Goal: Information Seeking & Learning: Learn about a topic

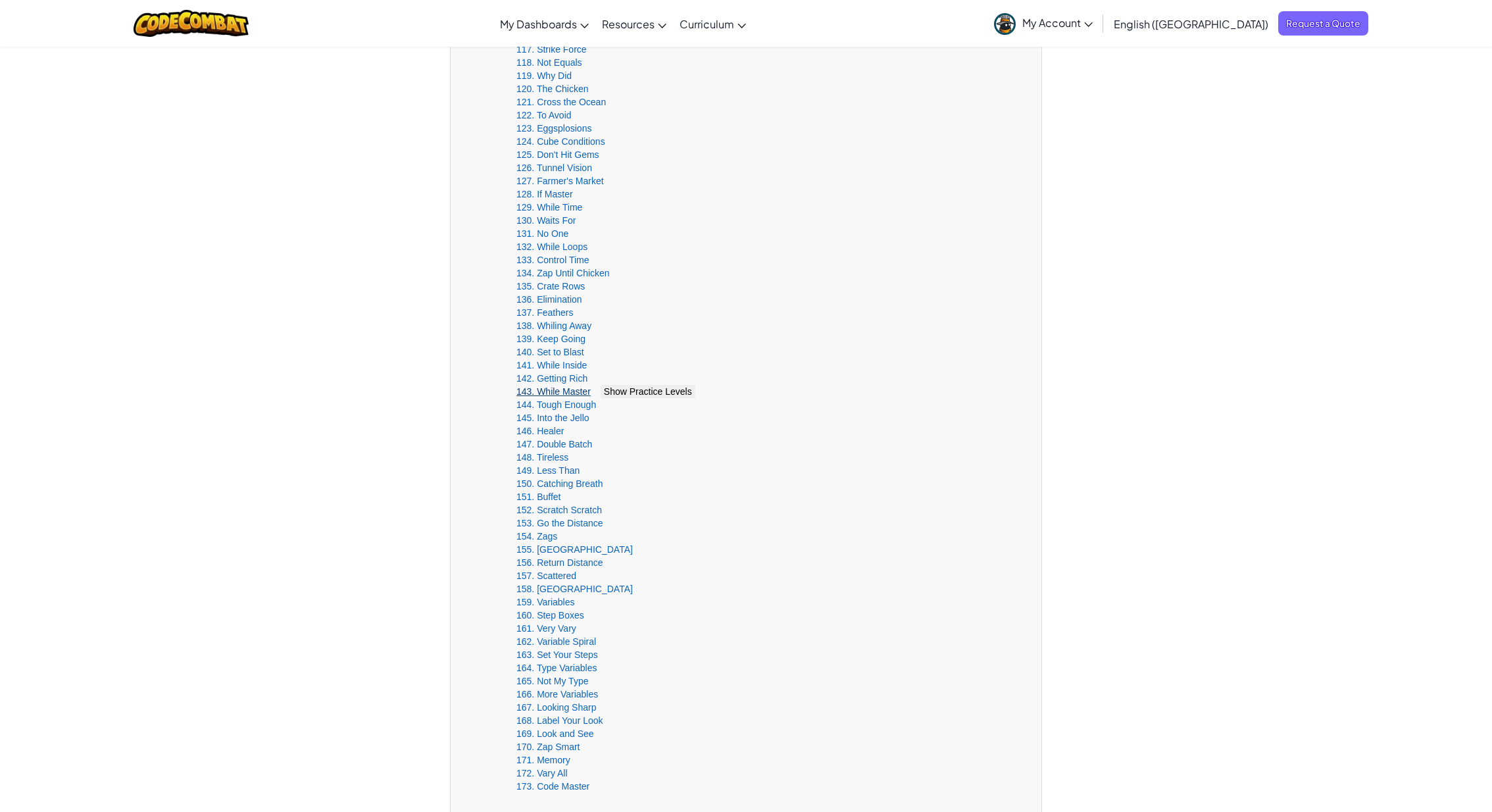
scroll to position [1916, 0]
click at [621, 194] on span "Show Practice Levels" at bounding box center [631, 196] width 88 height 11
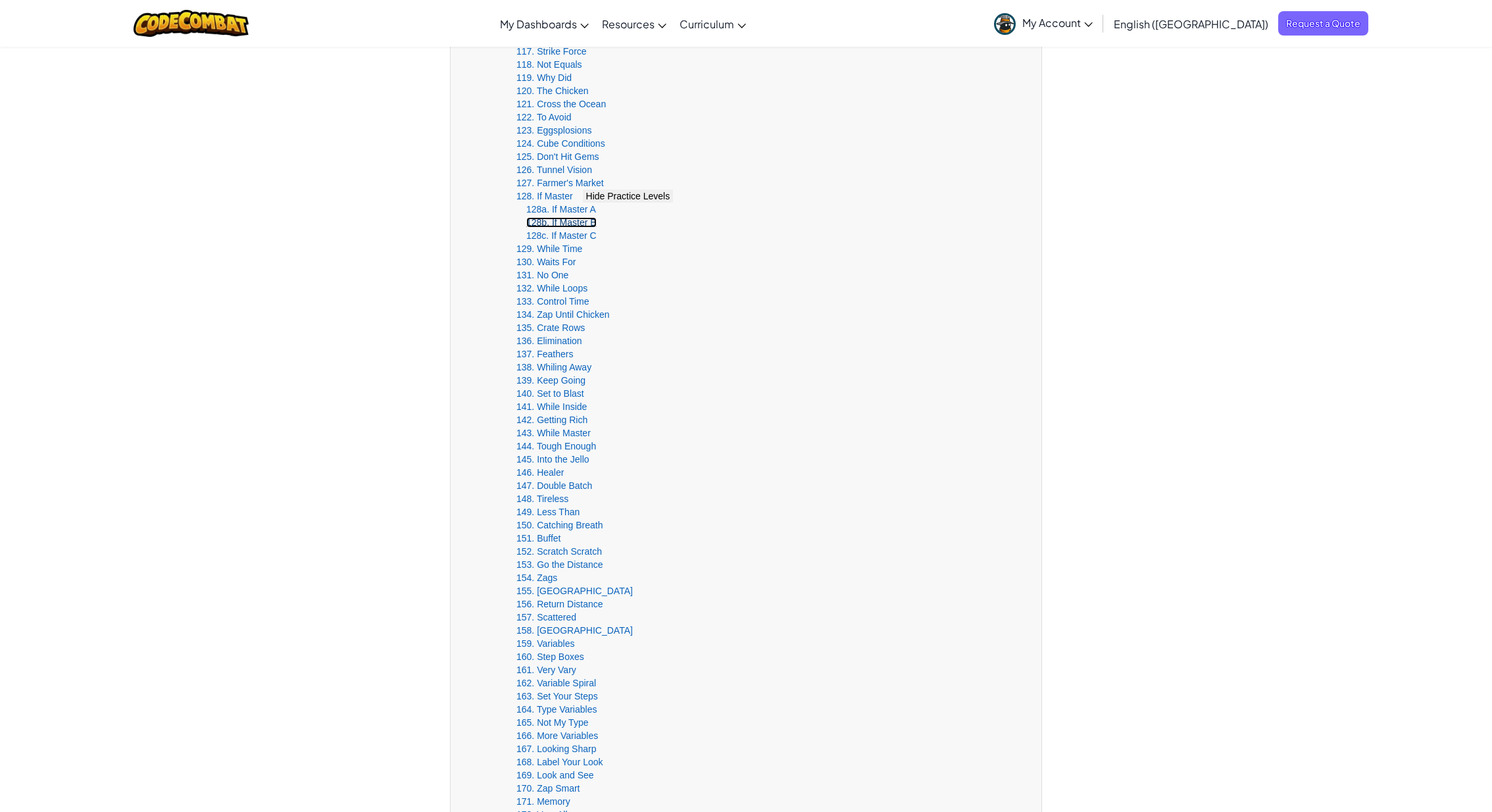
click at [561, 222] on link "128b. If Master B" at bounding box center [561, 222] width 71 height 11
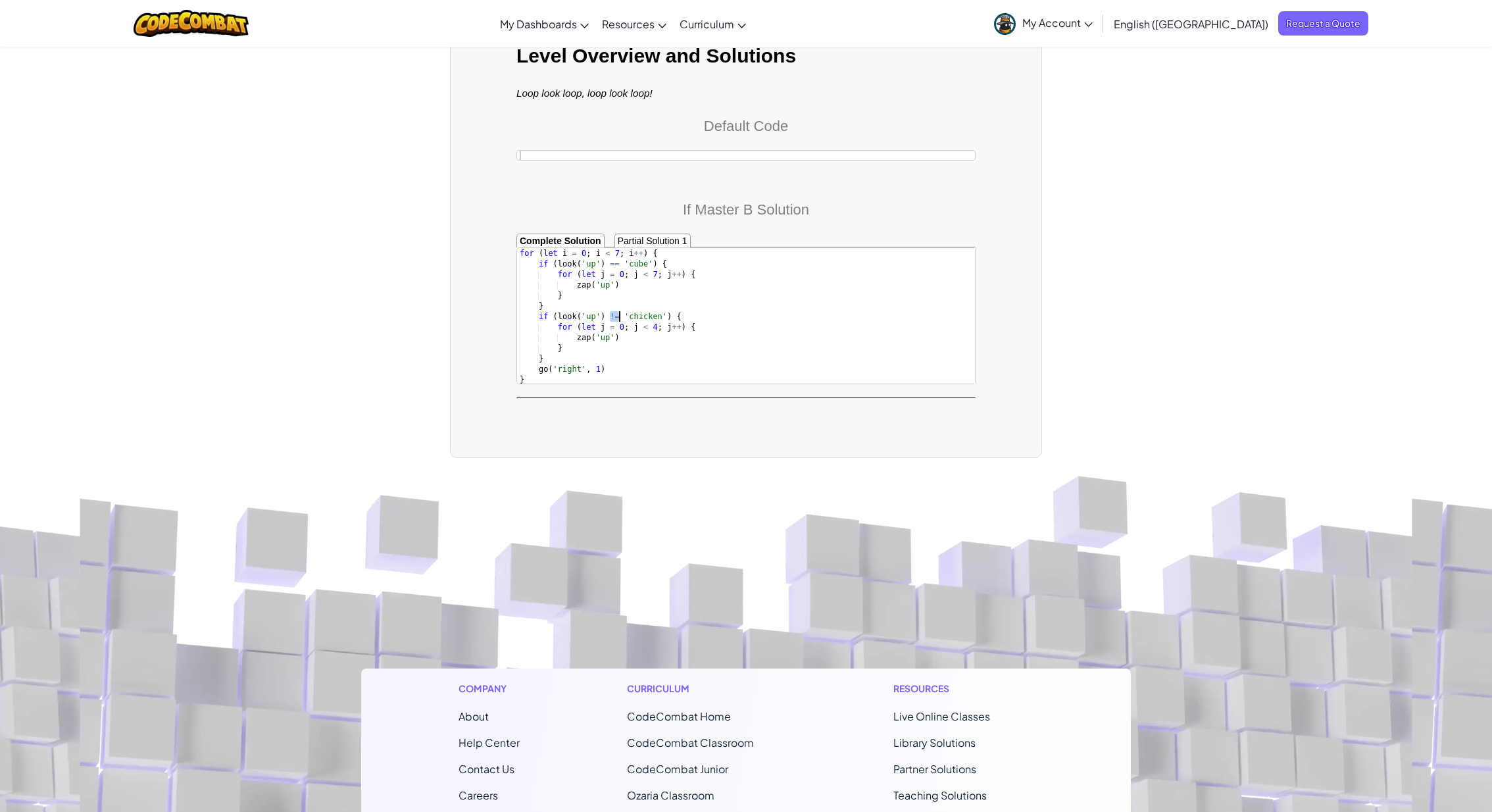
drag, startPoint x: 609, startPoint y: 317, endPoint x: 617, endPoint y: 318, distance: 8.1
click at [617, 318] on div "for ( let i = 0 ; i < 7 ; i ++ ) { if ( look ( 'up' ) == 'cube' ) { for ( let j…" at bounding box center [746, 327] width 458 height 158
click at [540, 265] on div "for ( let i = 0 ; i < 7 ; i ++ ) { if ( look ( 'up' ) == 'cube' ) { for ( let j…" at bounding box center [746, 327] width 458 height 158
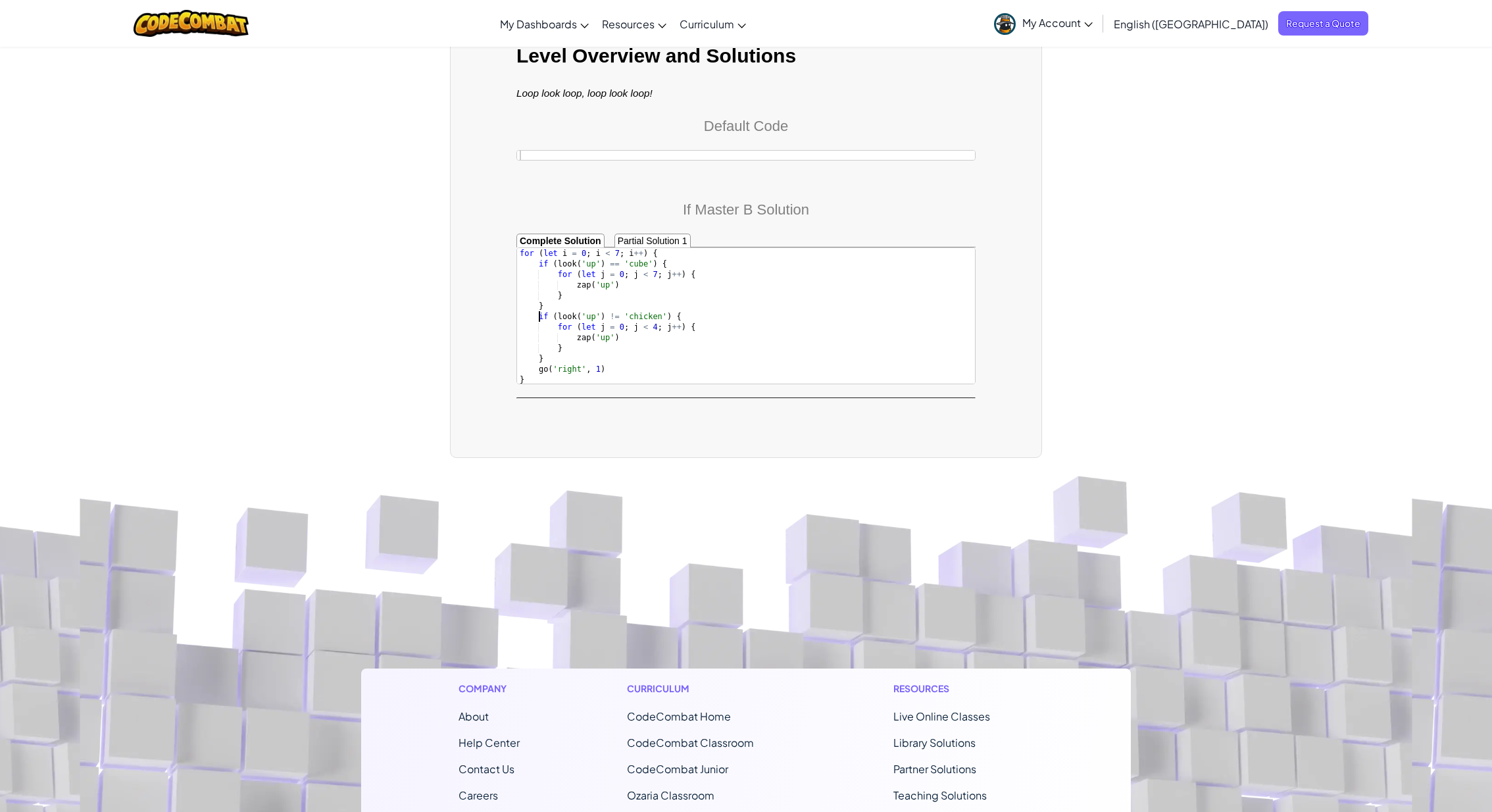
click at [537, 318] on div "for ( let i = 0 ; i < 7 ; i ++ ) { if ( look ( 'up' ) == 'cube' ) { for ( let j…" at bounding box center [746, 327] width 458 height 158
type textarea "if (look('up') != 'chicken') { for (let j = 0; j < 4; j++) {"
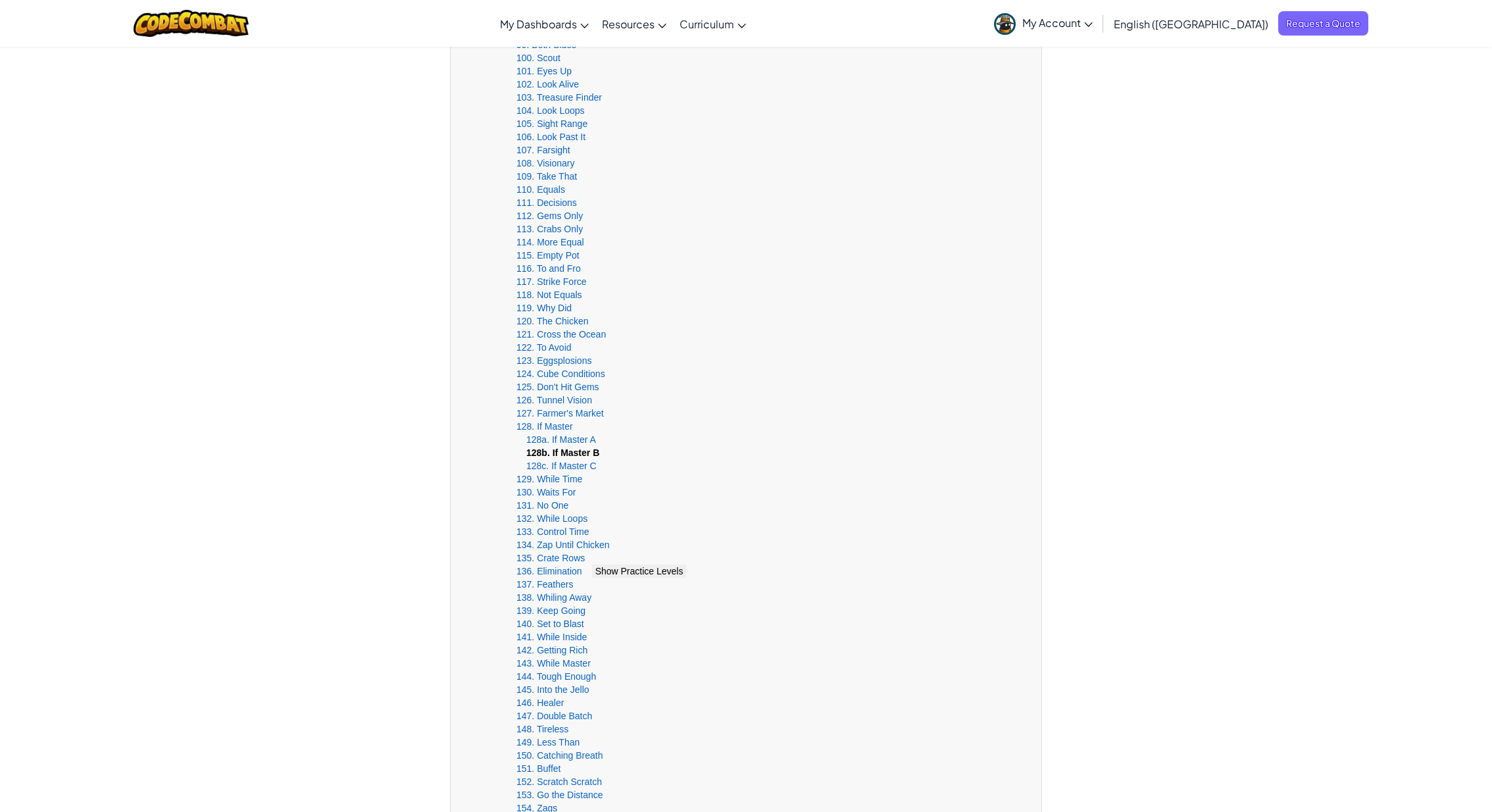
scroll to position [1673, 0]
click at [538, 69] on link "100. Scout" at bounding box center [538, 71] width 44 height 11
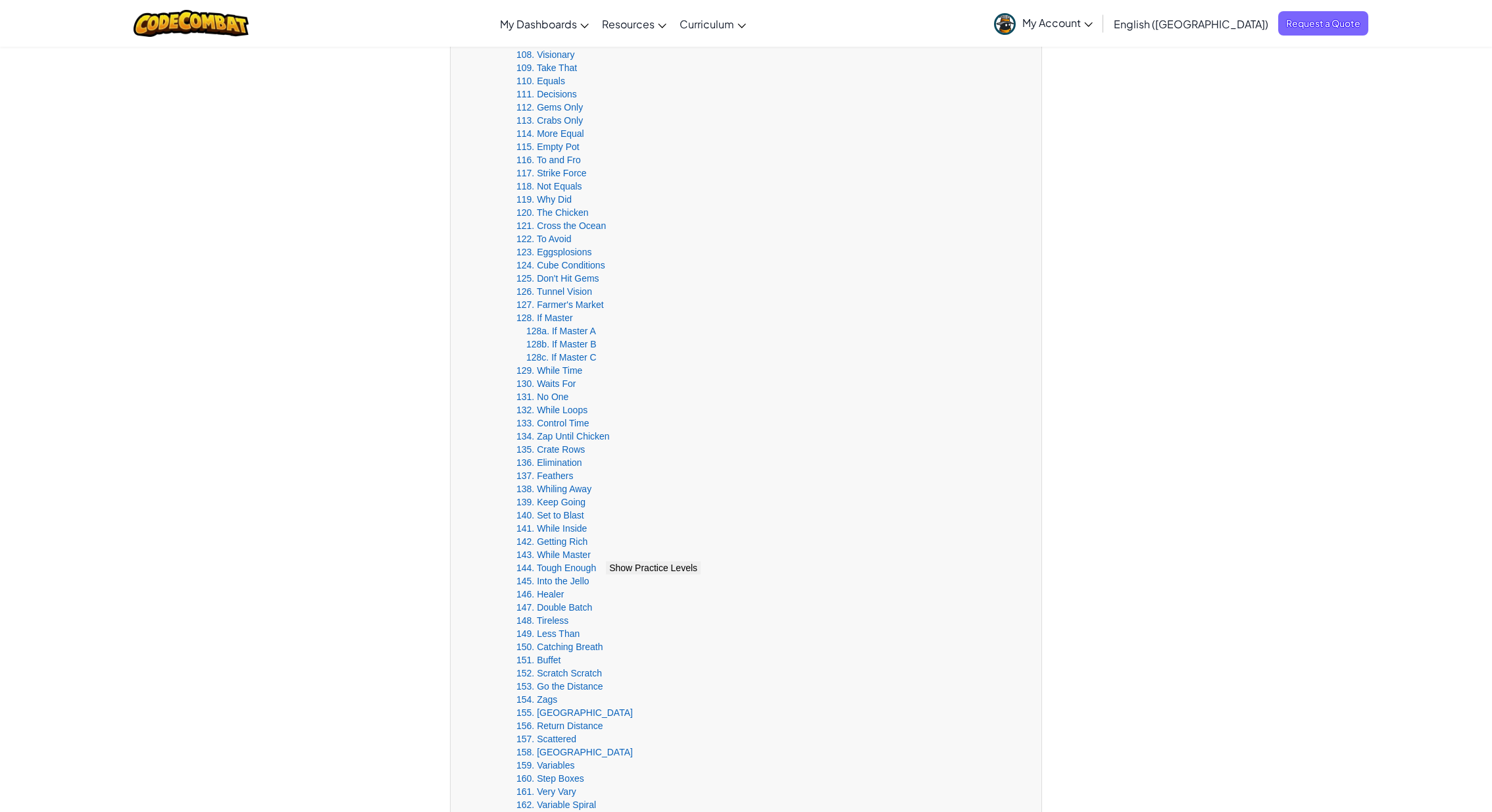
scroll to position [1666, 0]
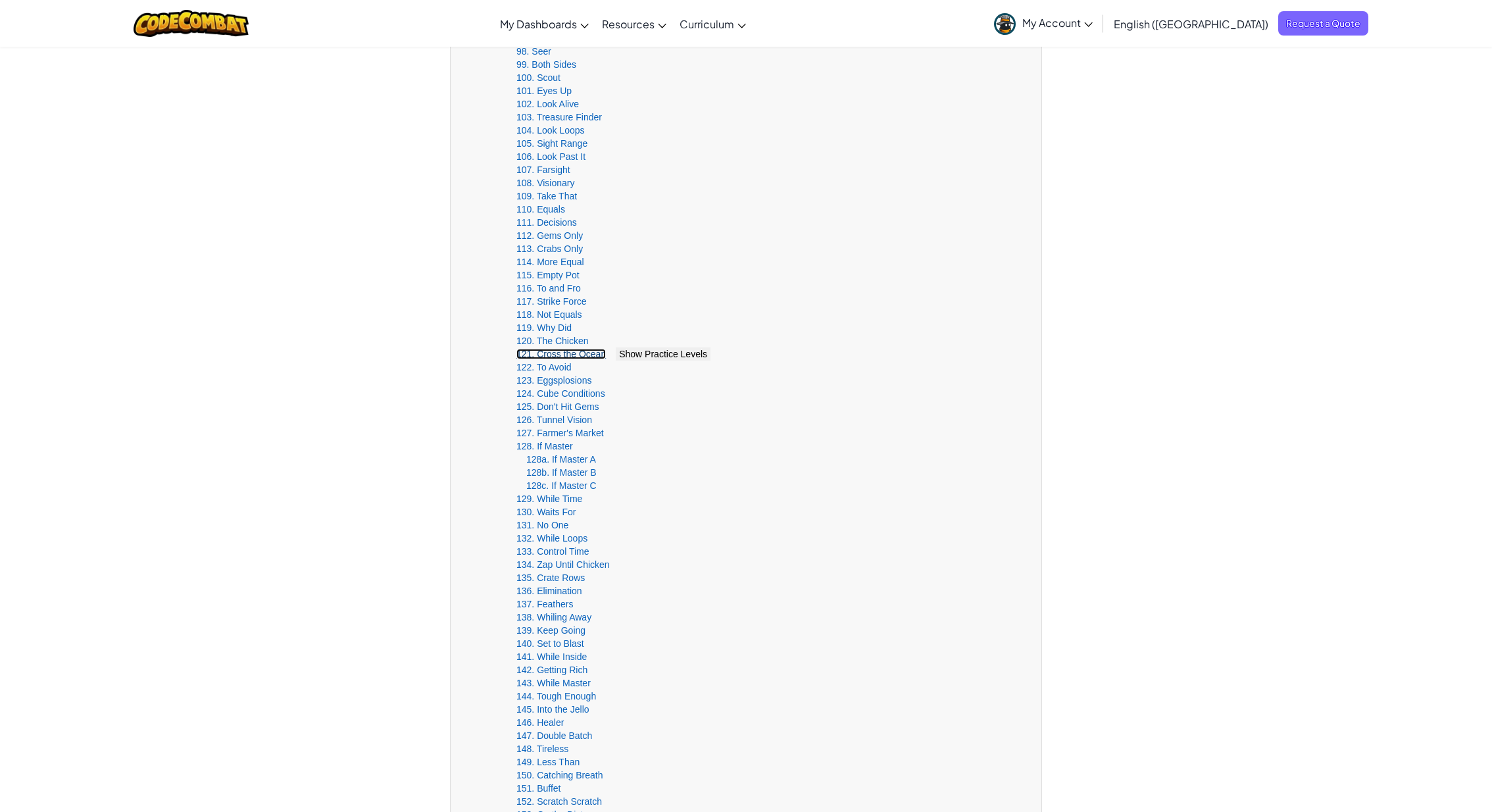
click at [553, 354] on link "121. Cross the Ocean" at bounding box center [561, 354] width 90 height 11
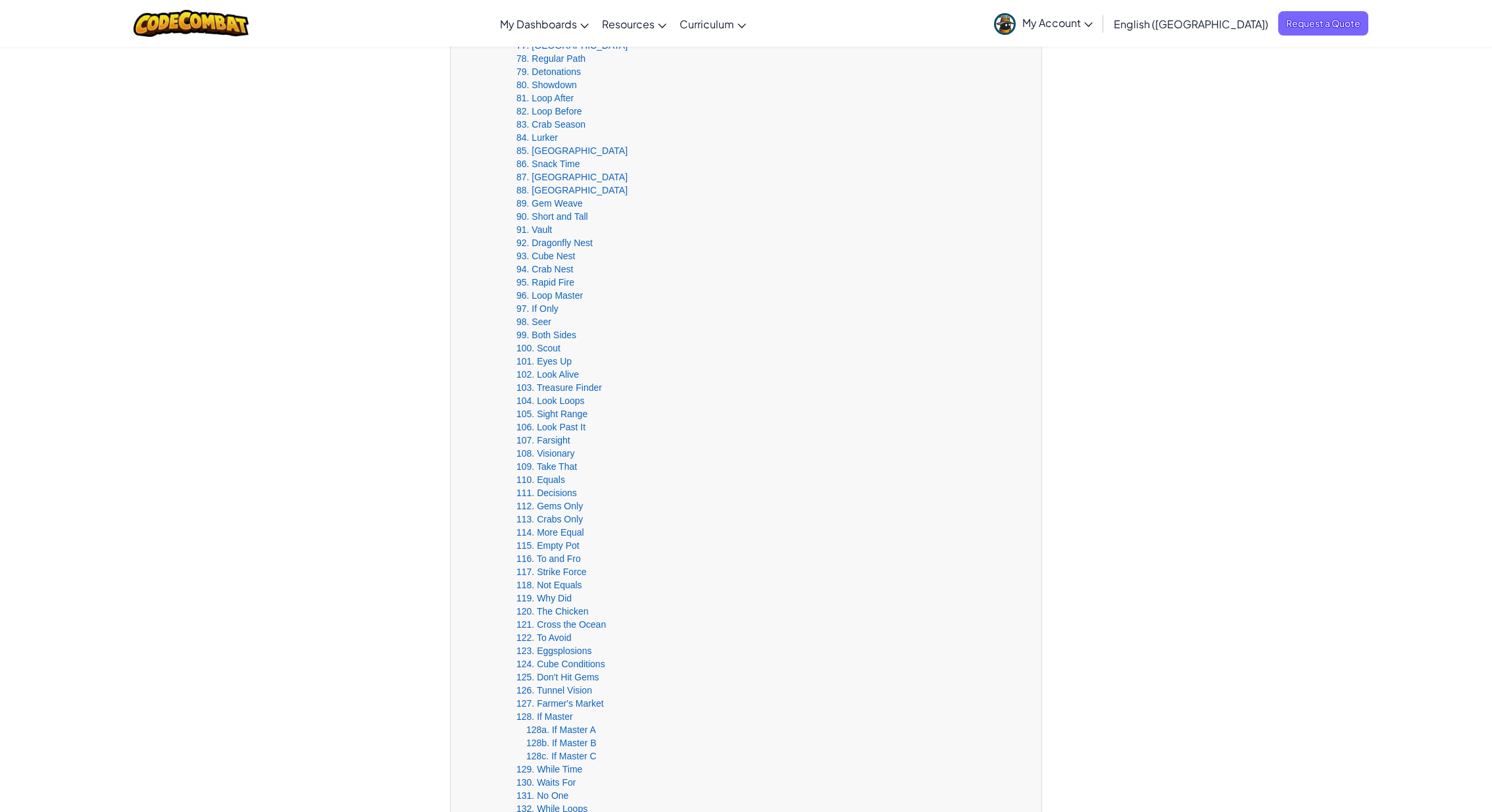
scroll to position [1346, 0]
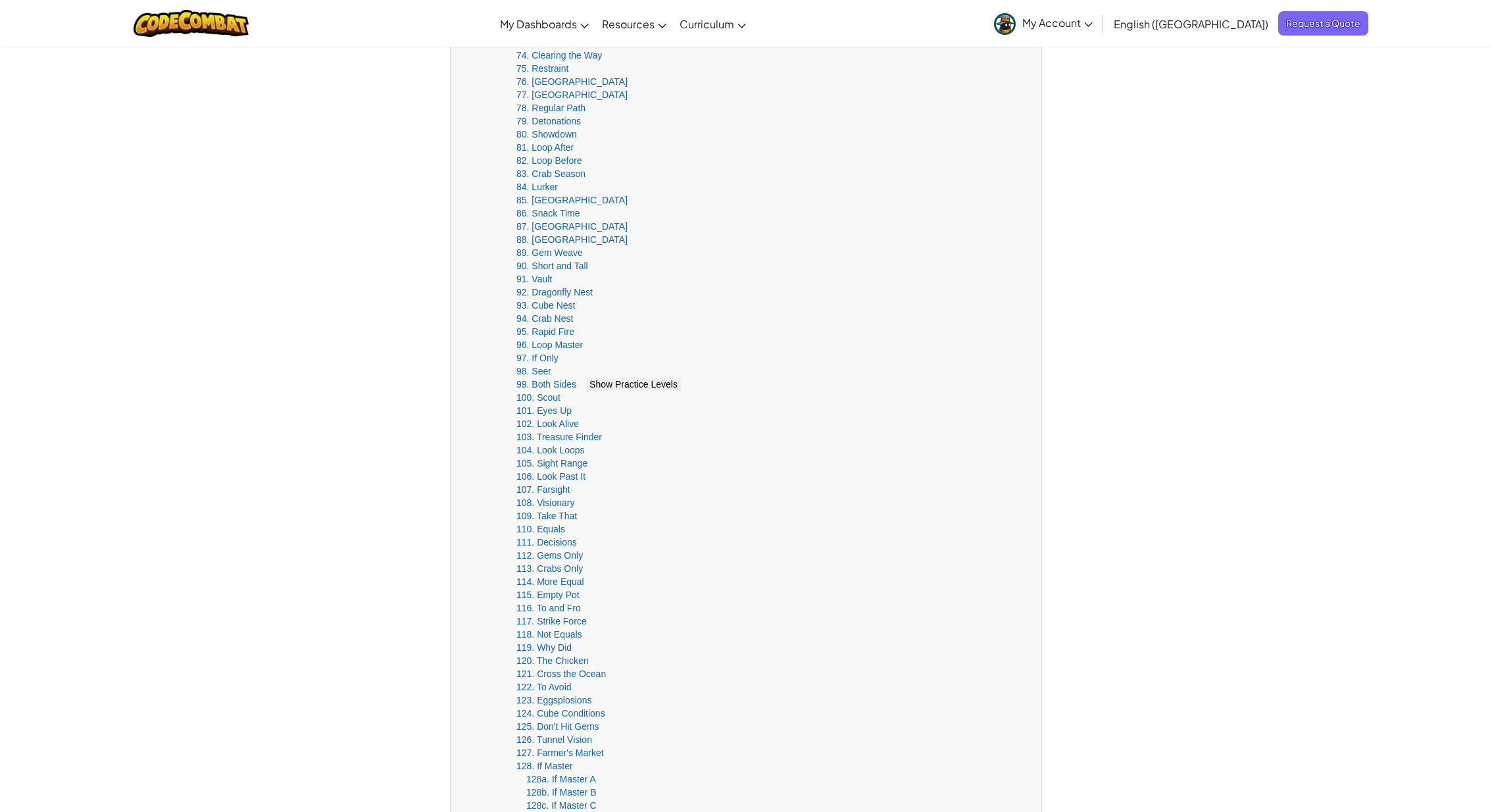
click at [625, 385] on span "Show Practice Levels" at bounding box center [634, 384] width 88 height 11
click at [557, 397] on link "99a. Both Sides A" at bounding box center [563, 397] width 73 height 11
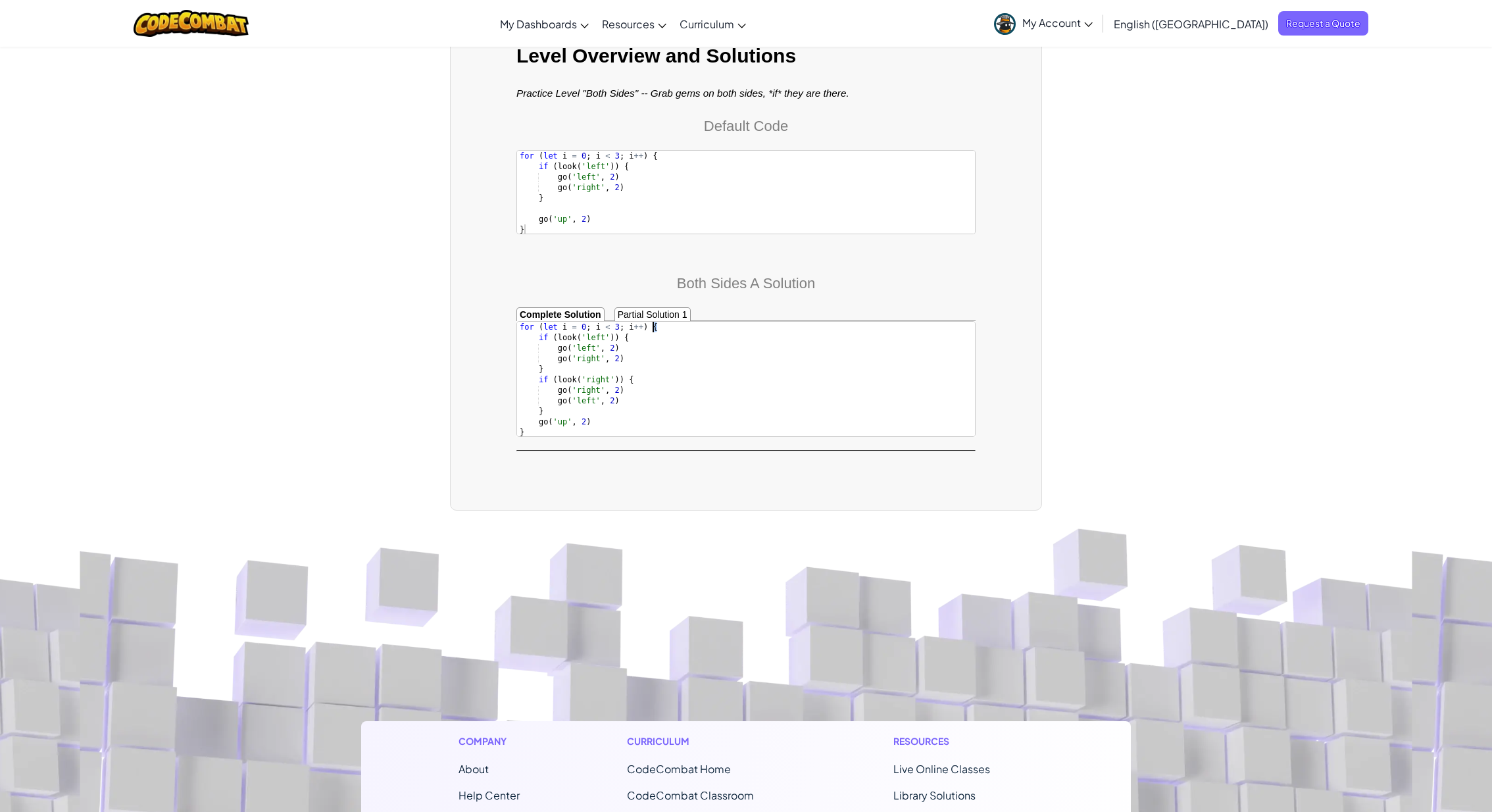
click at [652, 328] on div "for ( let i = 0 ; i < 3 ; i ++ ) { if ( look ( 'left' )) { go ( 'left' , 2 ) go…" at bounding box center [746, 390] width 458 height 137
drag, startPoint x: 542, startPoint y: 369, endPoint x: 535, endPoint y: 371, distance: 7.3
click at [535, 371] on div "for ( let i = 0 ; i < 3 ; i ++ ) { if ( look ( 'left' )) { go ( 'left' , 2 ) go…" at bounding box center [746, 390] width 458 height 137
click at [629, 378] on div "for ( let i = 0 ; i < 3 ; i ++ ) { if ( look ( 'left' )) { go ( 'left' , 2 ) go…" at bounding box center [746, 390] width 458 height 137
click at [537, 412] on div "for ( let i = 0 ; i < 3 ; i ++ ) { if ( look ( 'left' )) { go ( 'left' , 2 ) go…" at bounding box center [746, 390] width 458 height 137
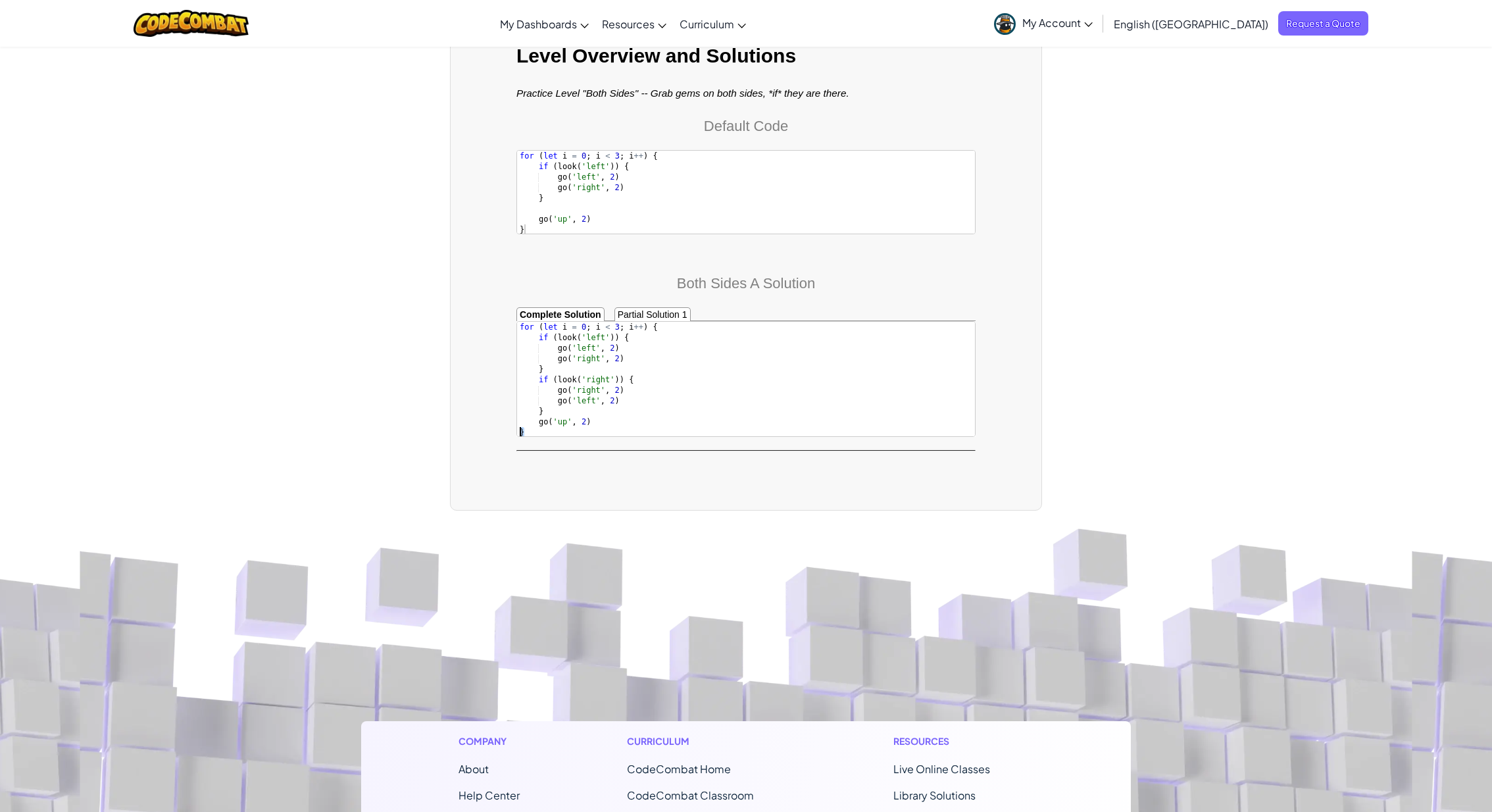
click at [518, 432] on div "for ( let i = 0 ; i < 3 ; i ++ ) { if ( look ( 'left' )) { go ( 'left' , 2 ) go…" at bounding box center [746, 390] width 458 height 137
type textarea "}"
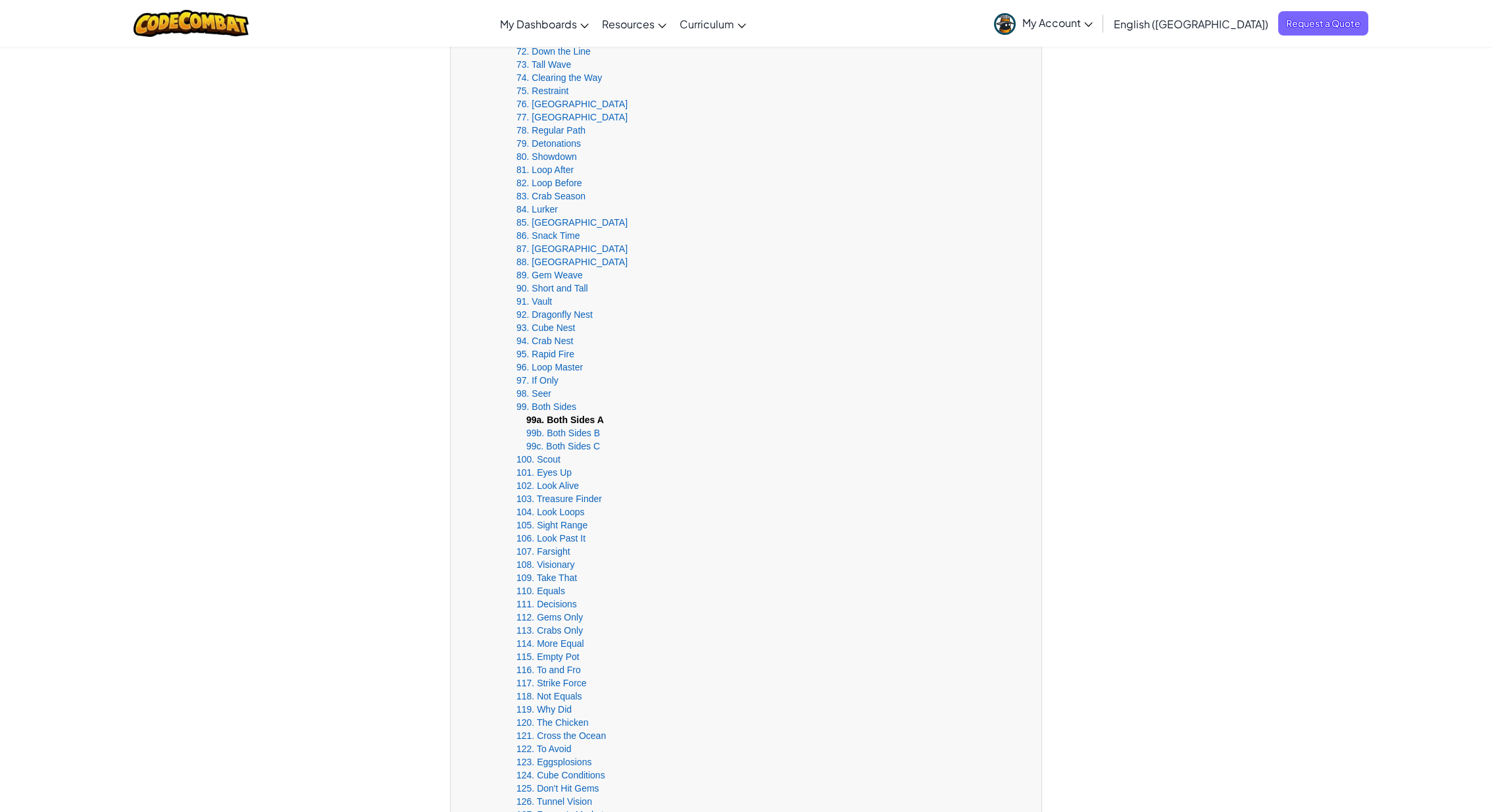
scroll to position [1317, 0]
click at [544, 266] on link "88. [GEOGRAPHIC_DATA]" at bounding box center [572, 269] width 111 height 11
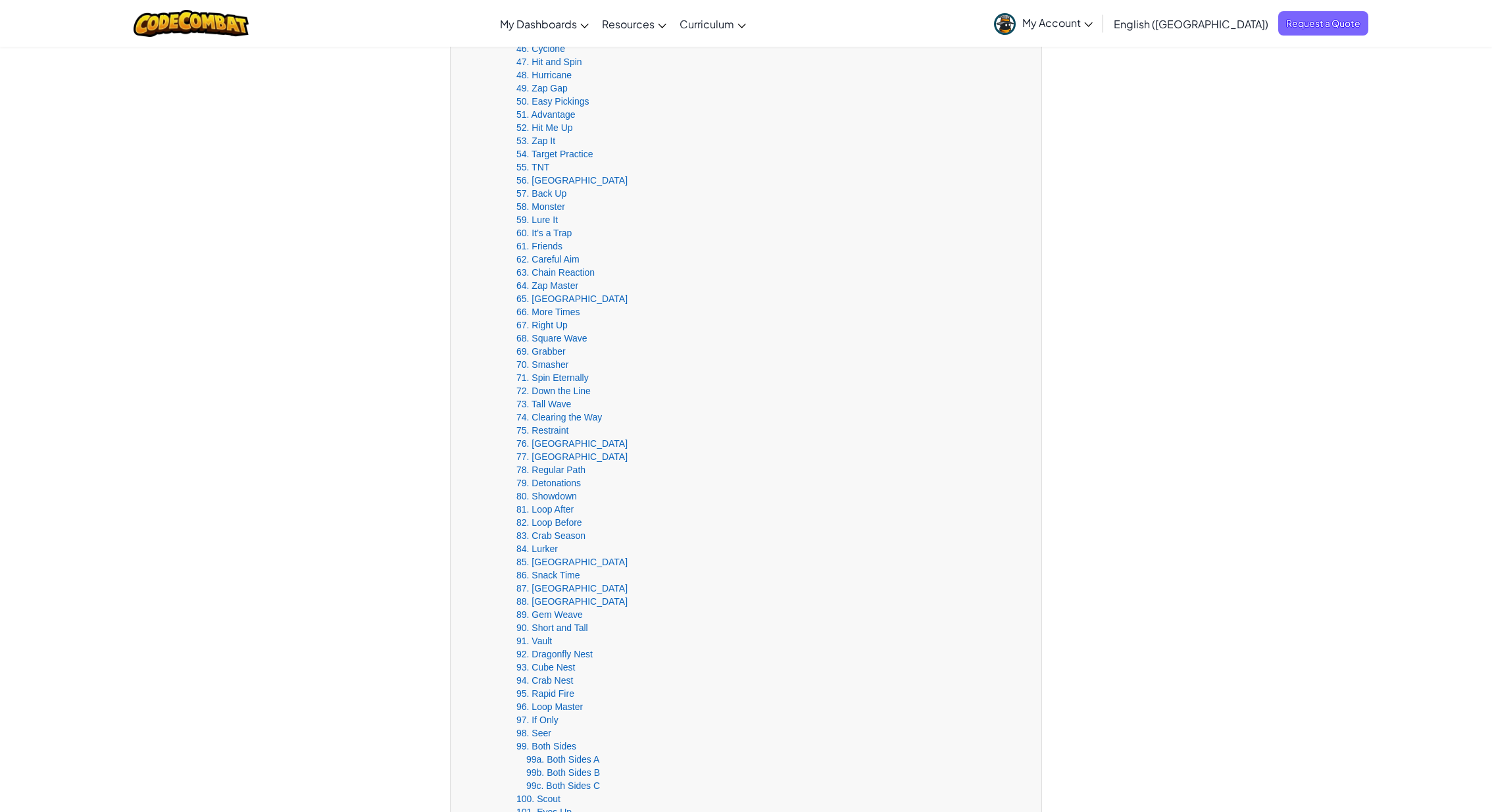
scroll to position [975, 0]
click at [600, 255] on span "Show Practice Levels" at bounding box center [620, 256] width 88 height 11
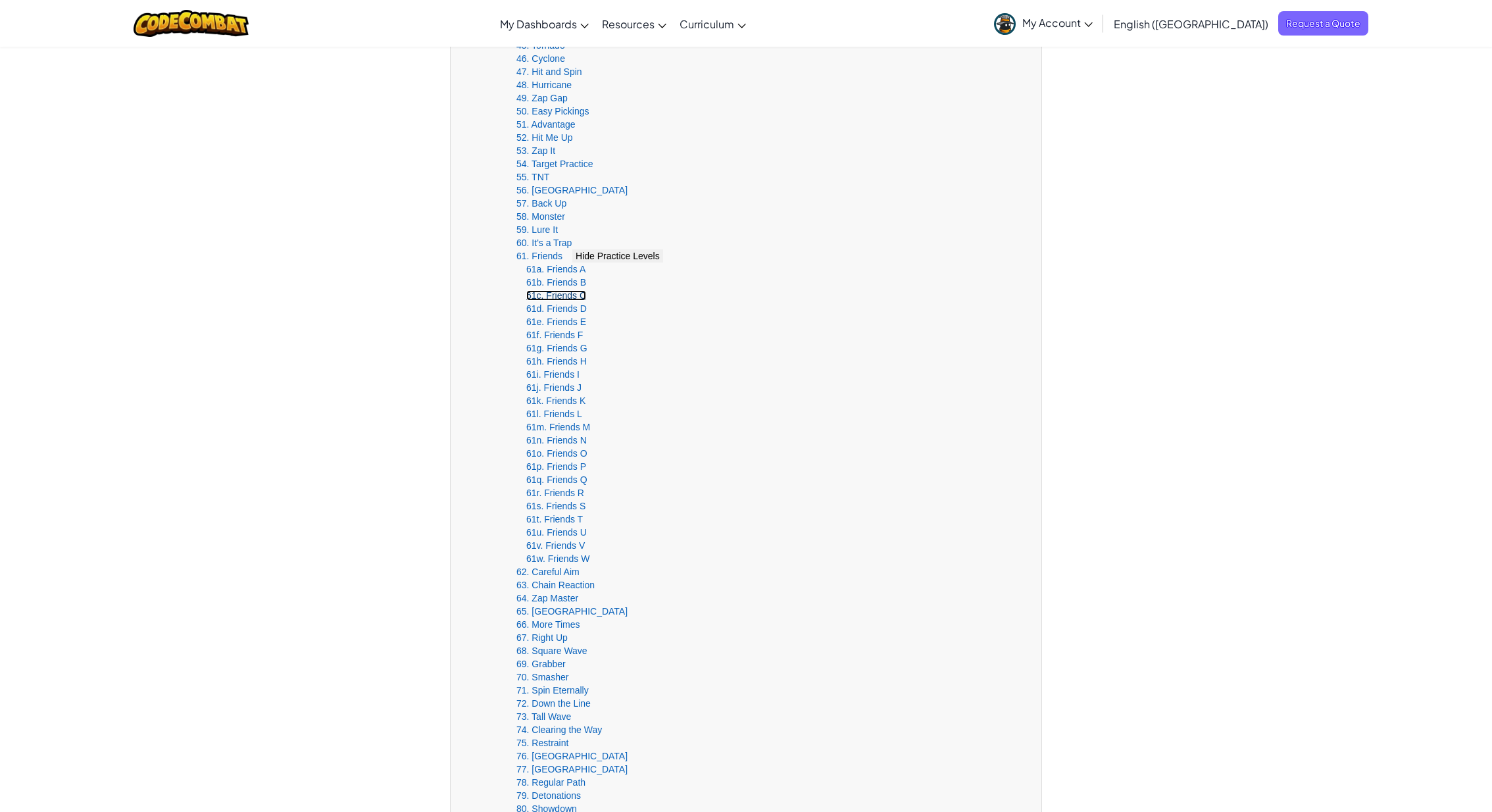
click at [561, 295] on link "61c. Friends C" at bounding box center [556, 296] width 60 height 11
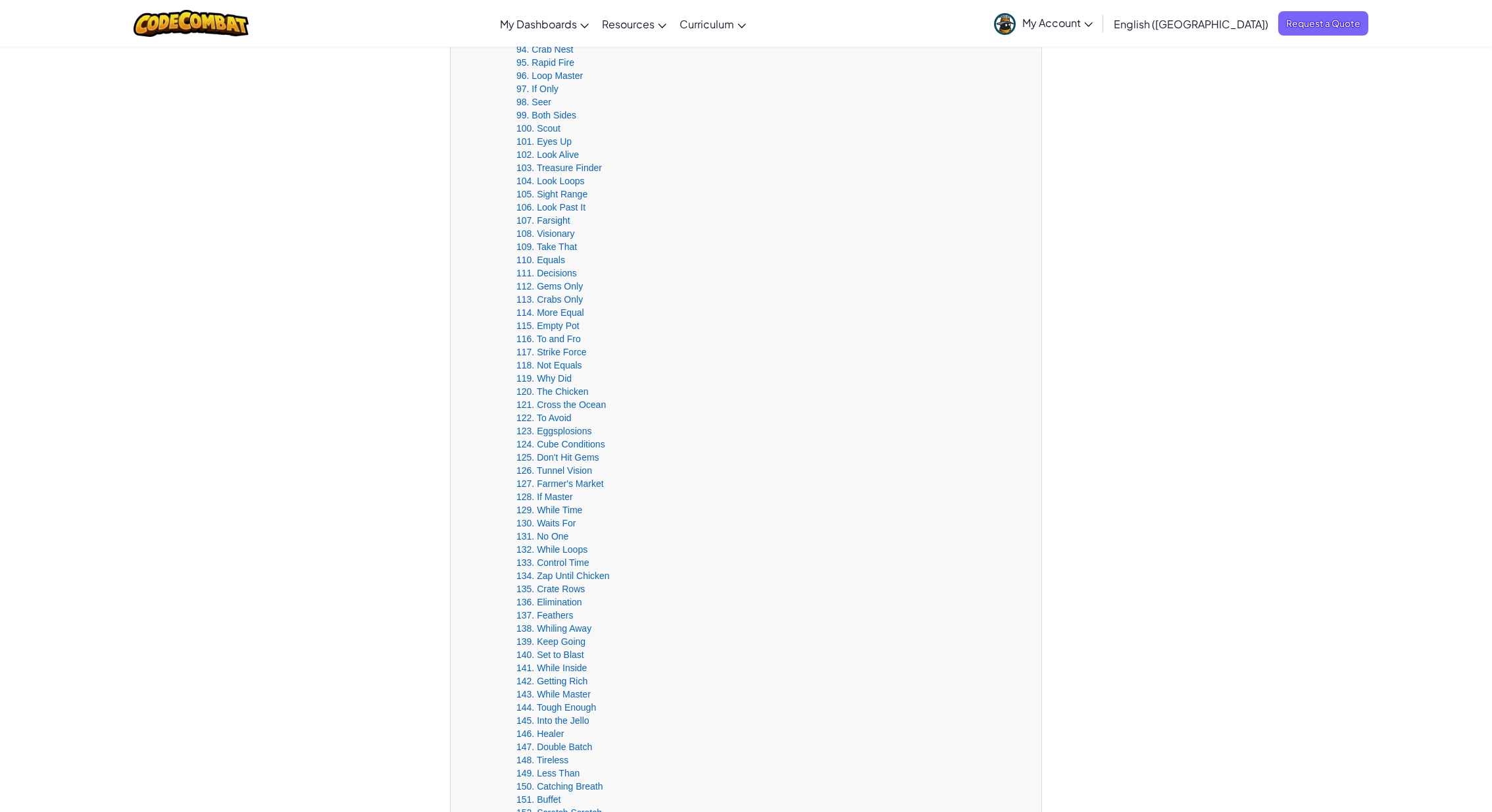
scroll to position [1773, 0]
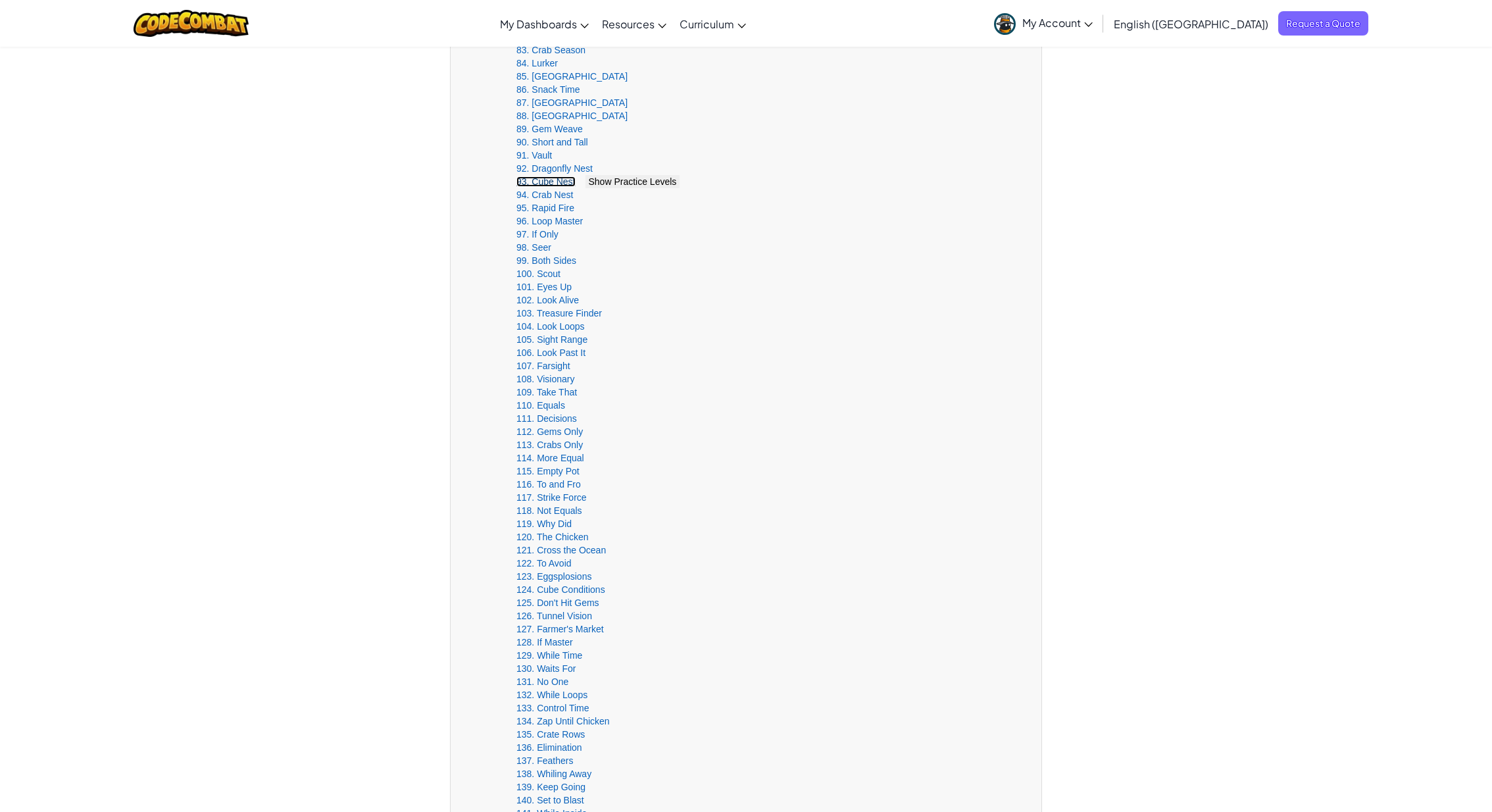
click at [547, 183] on link "93. Cube Nest" at bounding box center [546, 181] width 59 height 11
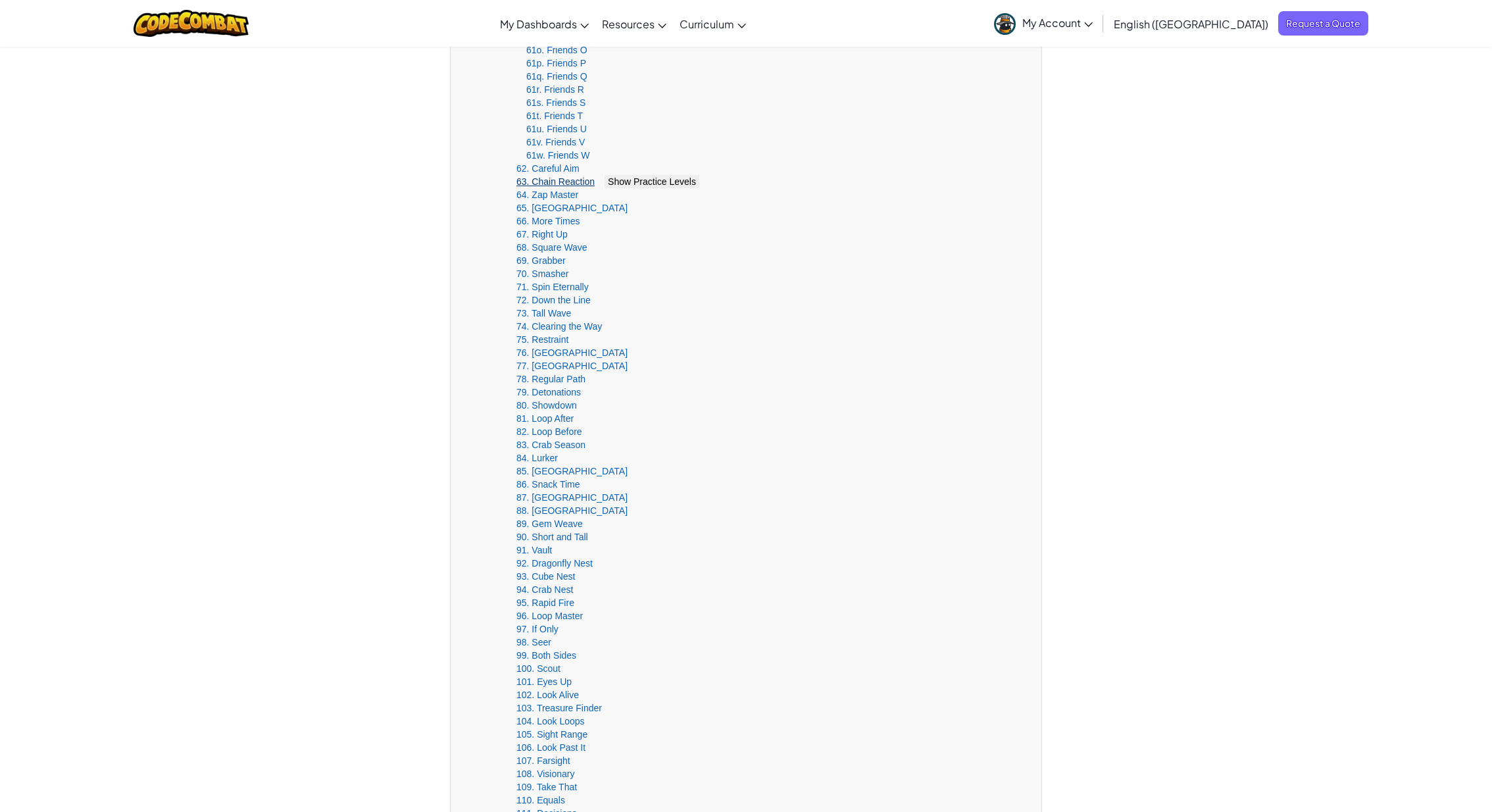
scroll to position [1386, 0]
click at [545, 181] on link "64. Zap Master" at bounding box center [547, 187] width 62 height 11
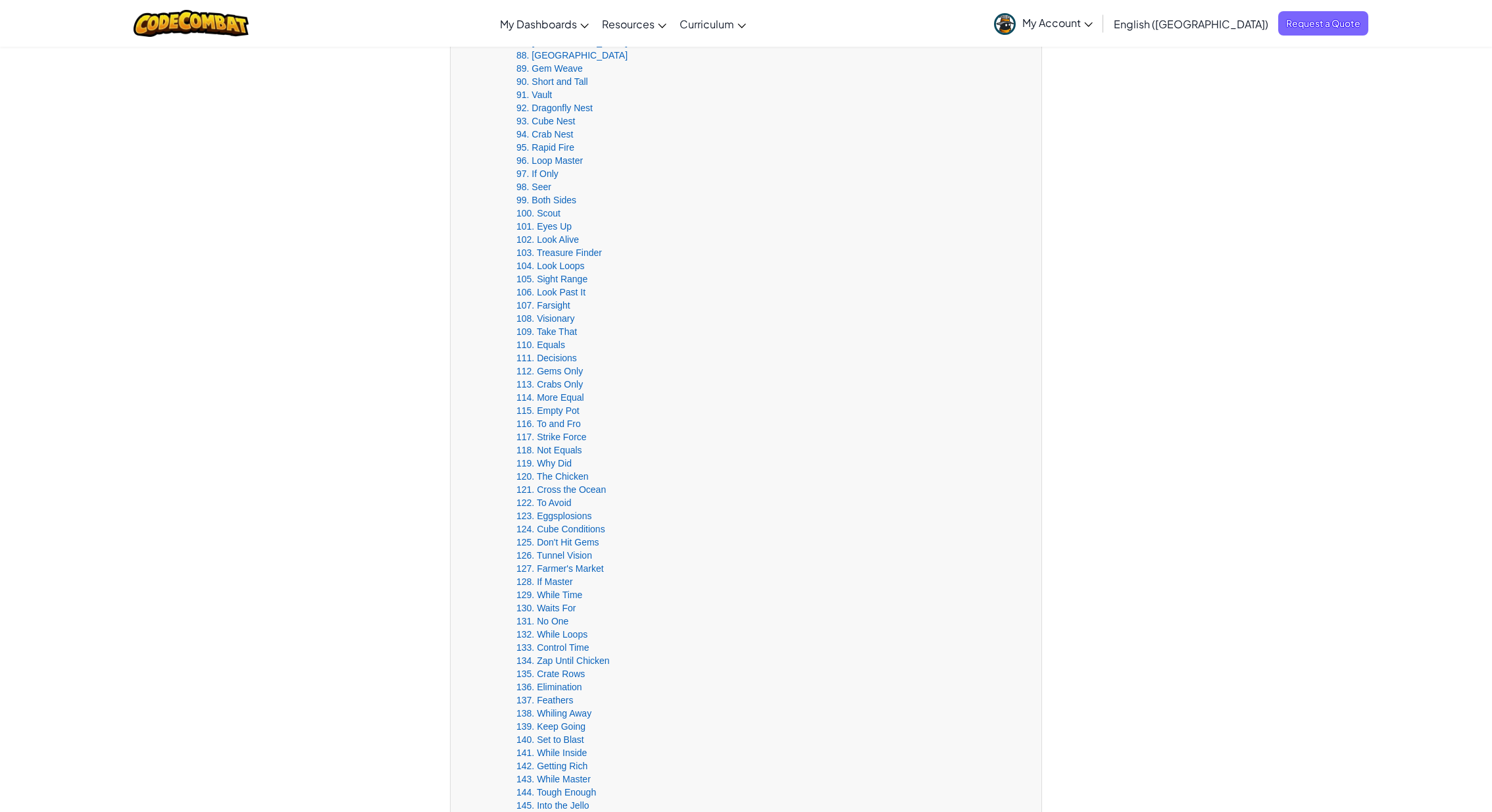
scroll to position [1810, 0]
click at [559, 288] on link "104. Look Loops" at bounding box center [551, 290] width 69 height 11
click at [544, 117] on link "90. Short and Tall" at bounding box center [552, 115] width 72 height 11
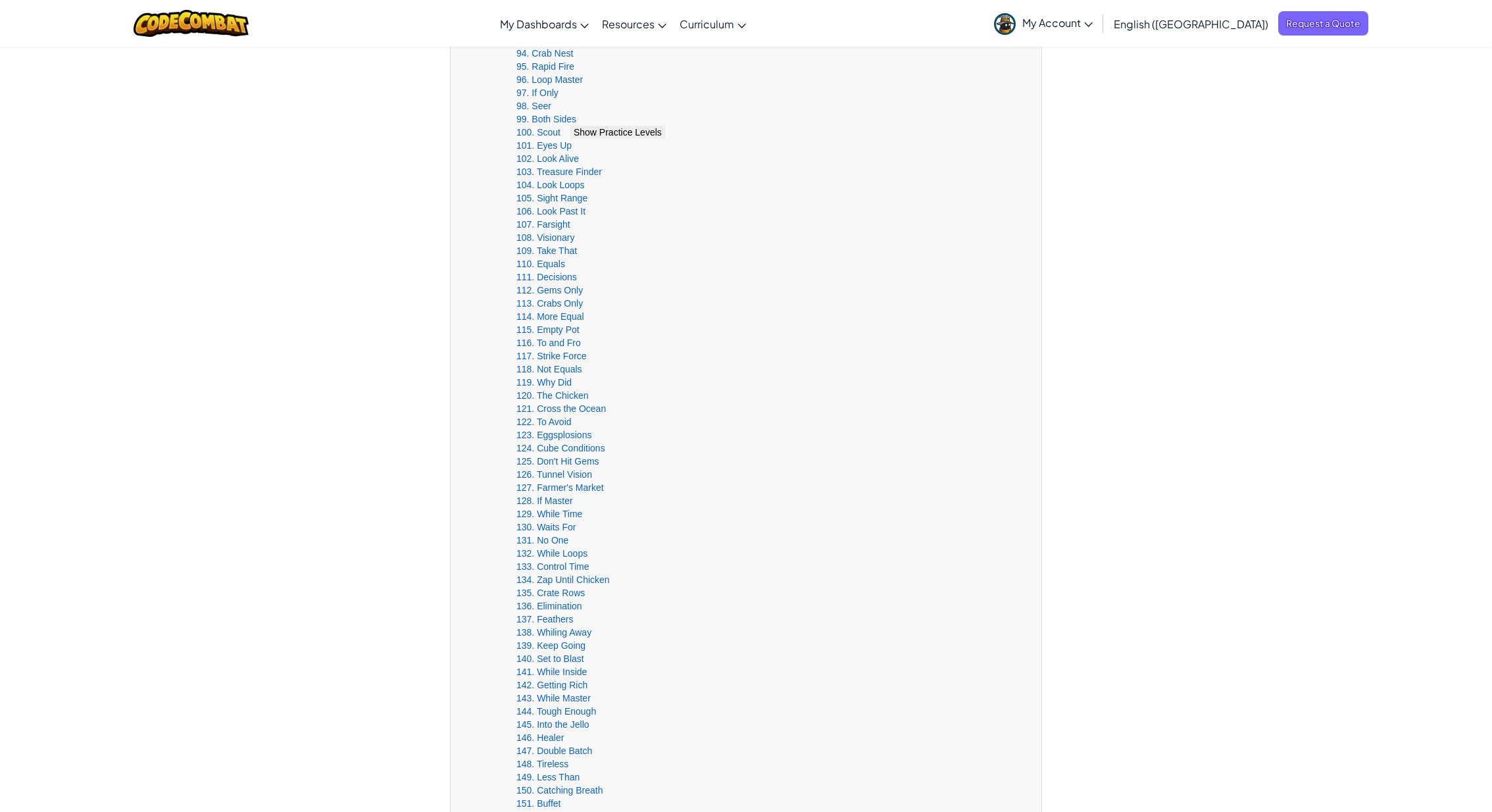
click at [611, 129] on span "Show Practice Levels" at bounding box center [618, 132] width 88 height 11
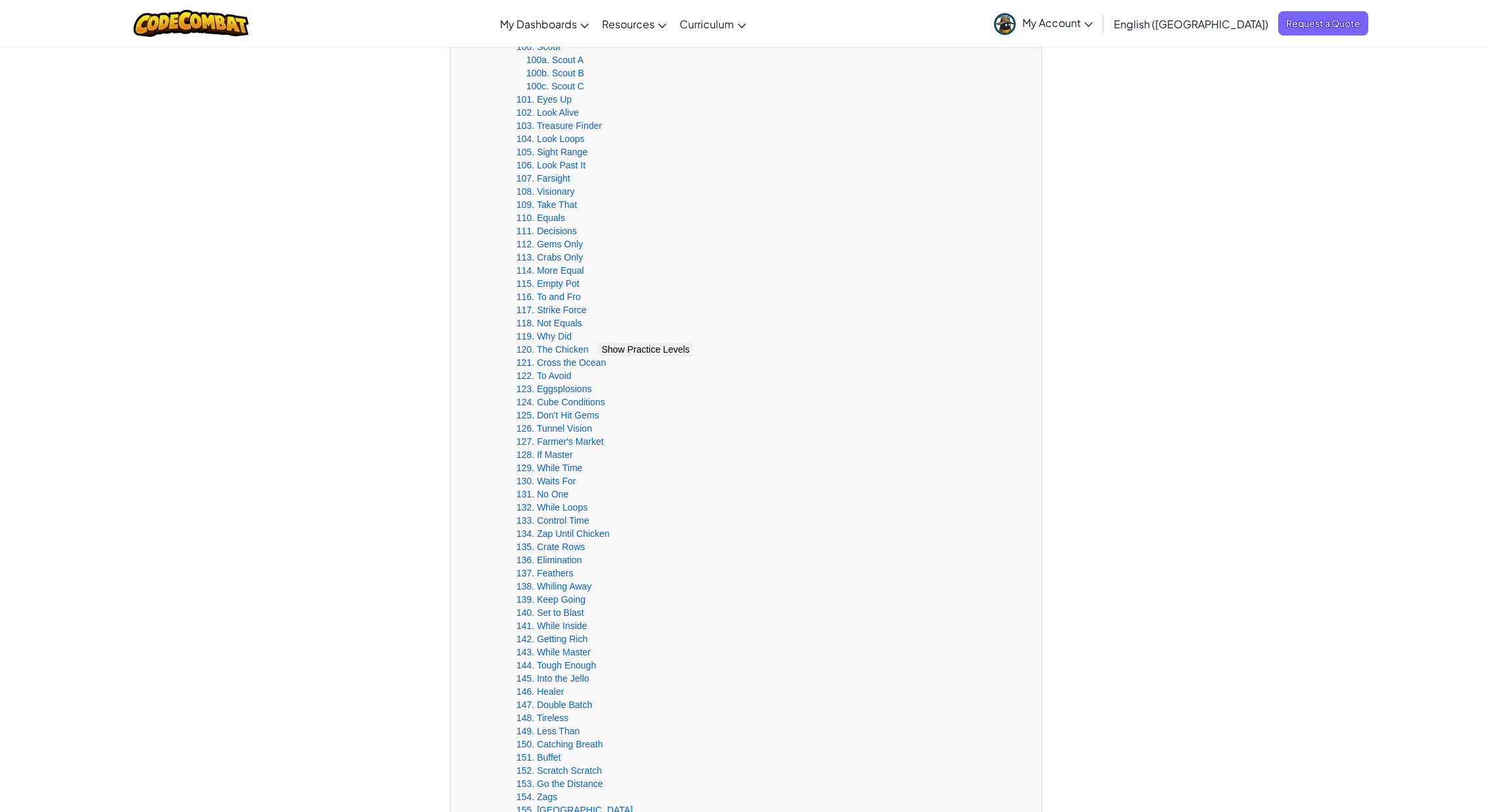
scroll to position [1685, 0]
click at [620, 108] on span "Show Practice Levels" at bounding box center [629, 111] width 88 height 11
click at [562, 86] on link "101a. Eyes Up A" at bounding box center [561, 85] width 69 height 11
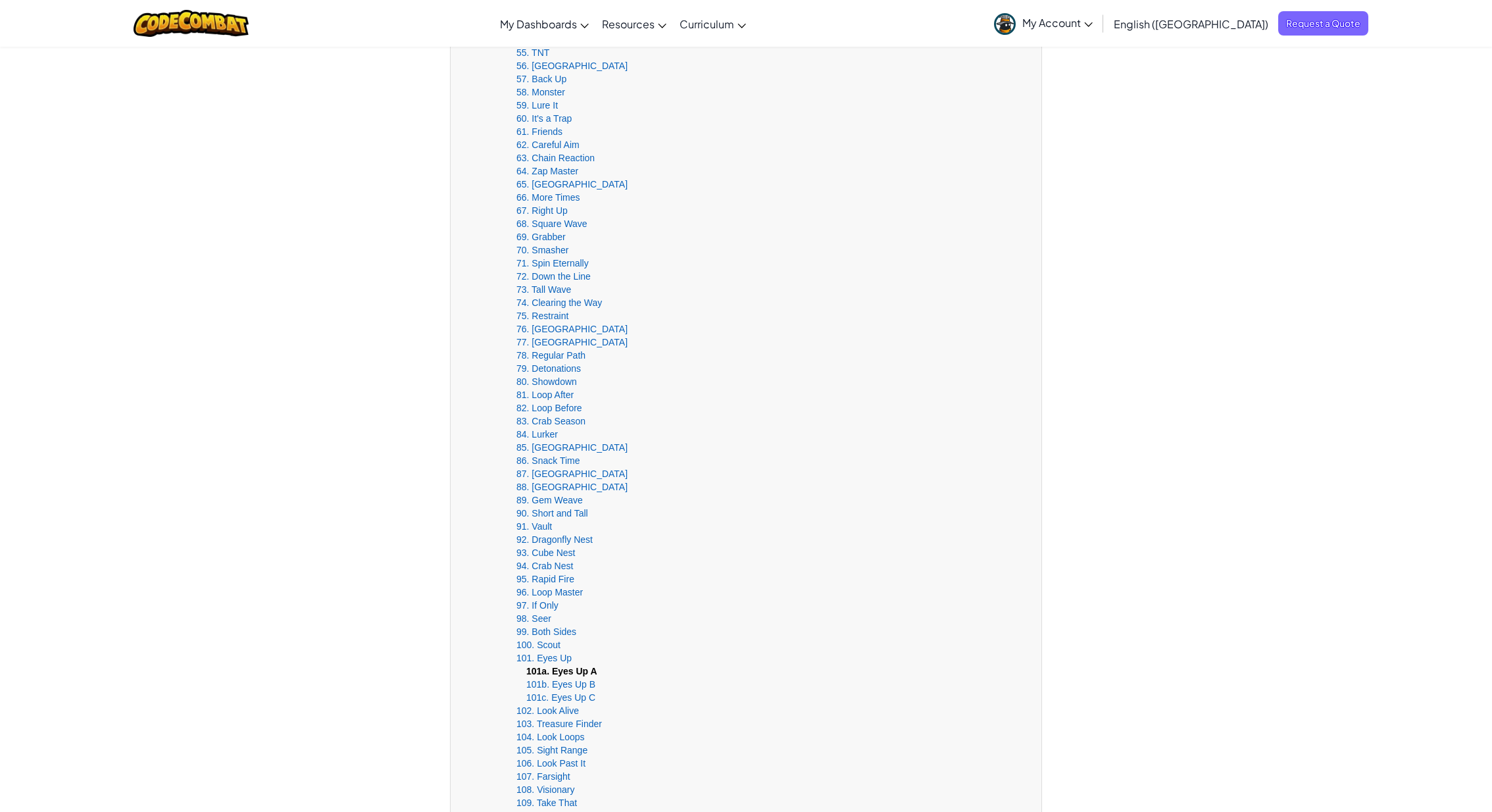
scroll to position [1104, 0]
click at [551, 164] on link "64. Zap Master" at bounding box center [547, 166] width 62 height 11
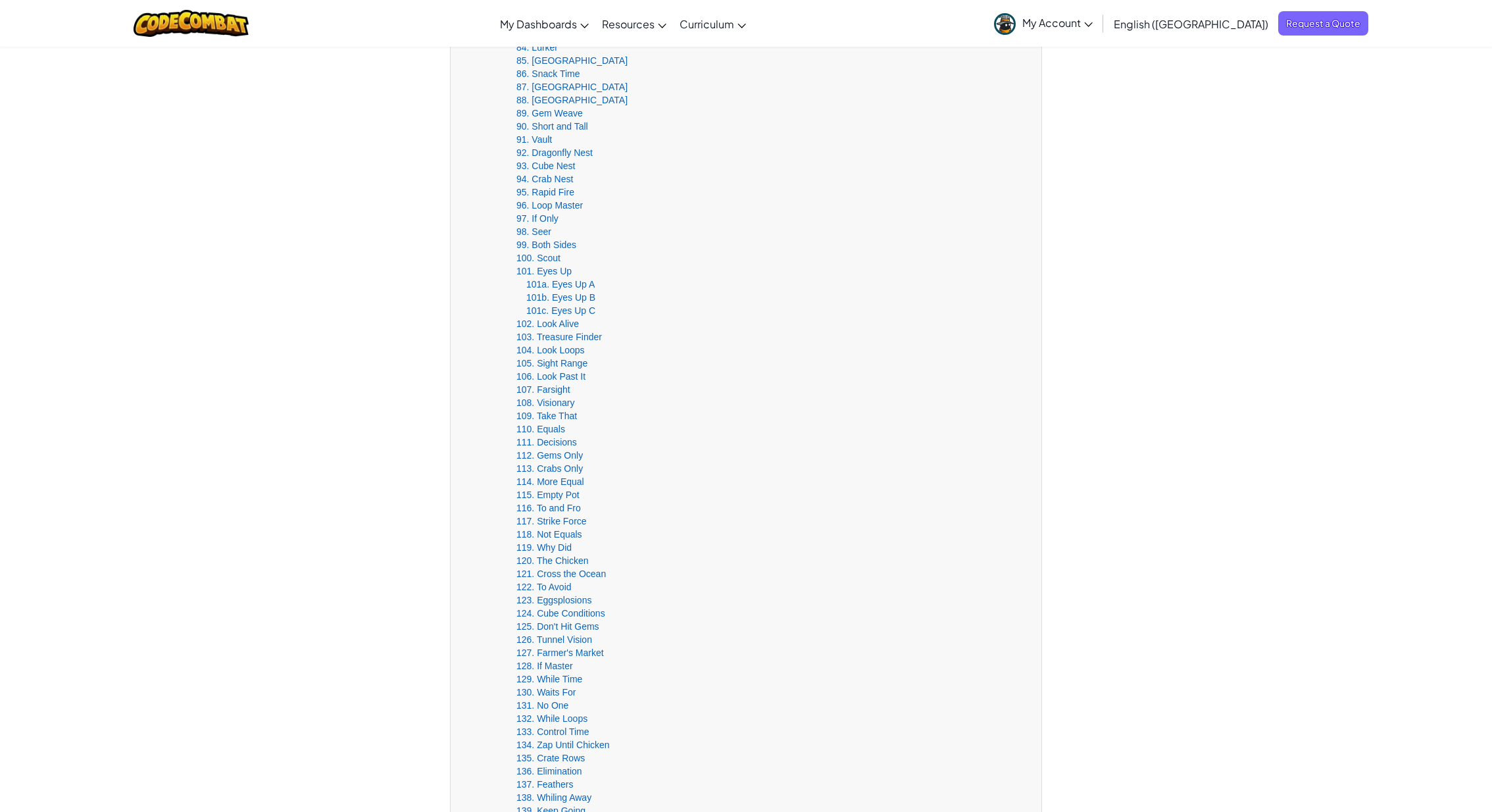
scroll to position [1478, 0]
click at [647, 131] on span "Show Practice Levels" at bounding box center [646, 134] width 88 height 11
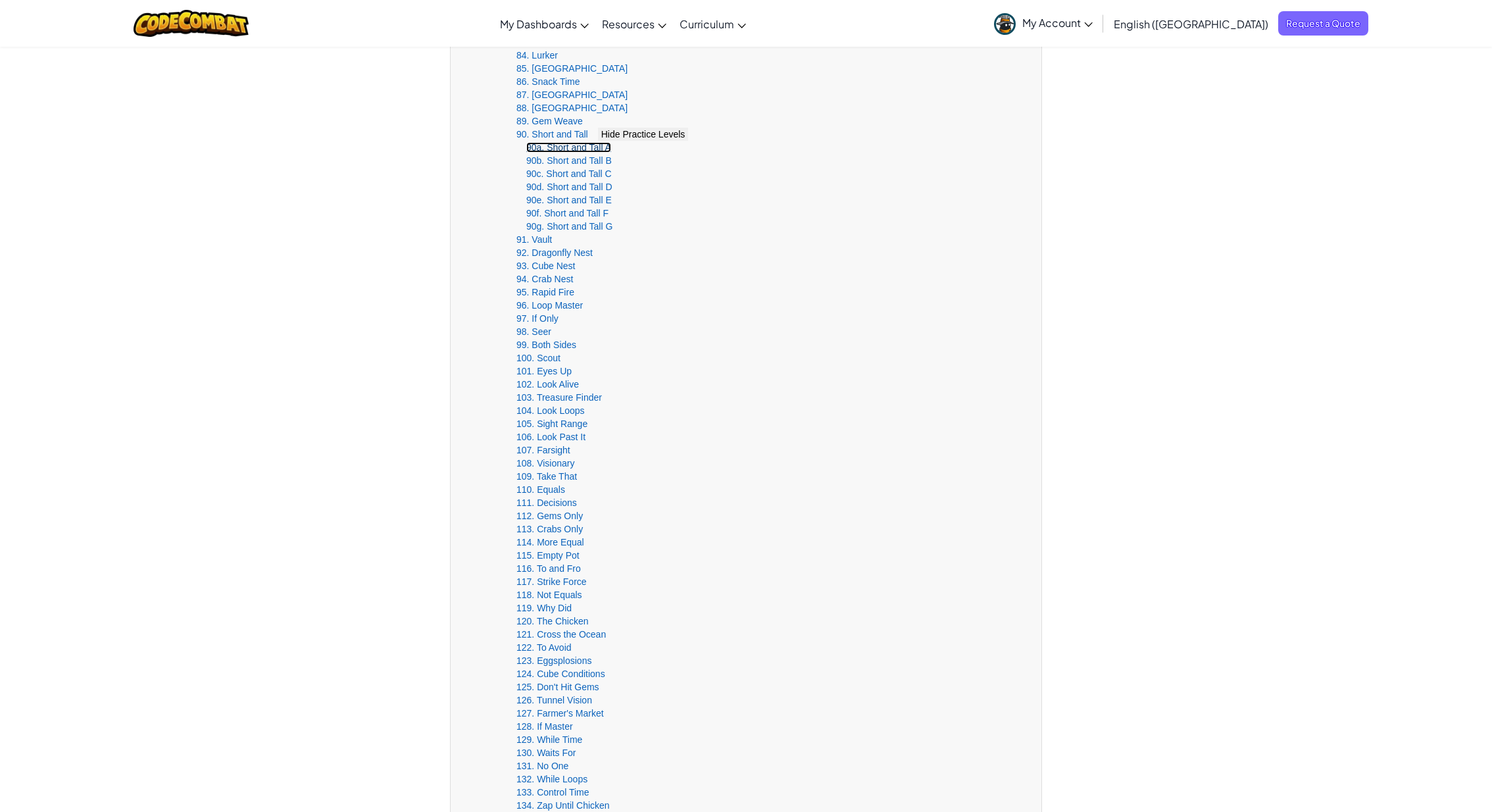
click at [568, 152] on link "90a. Short and Tall A" at bounding box center [569, 147] width 85 height 11
